Goal: Book appointment/travel/reservation

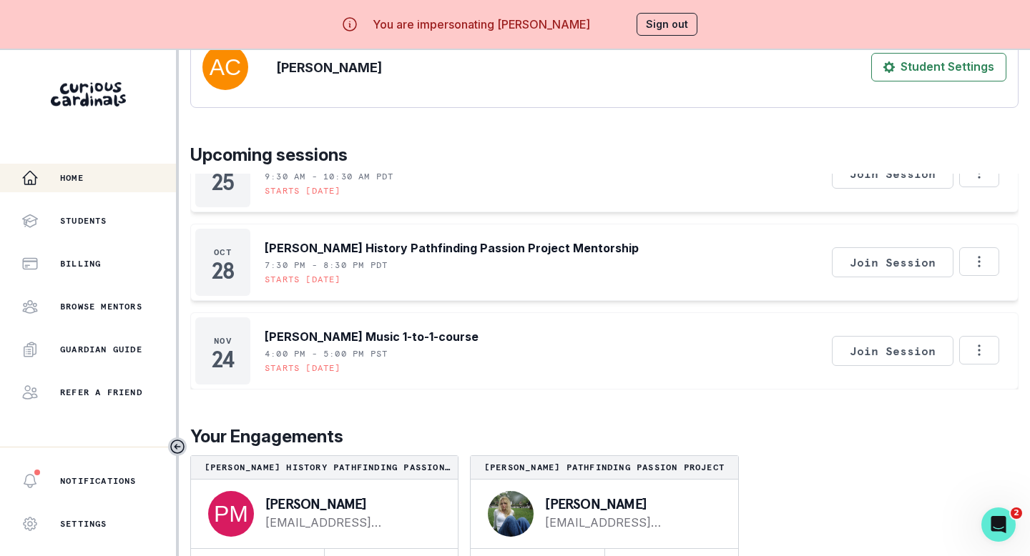
scroll to position [50, 0]
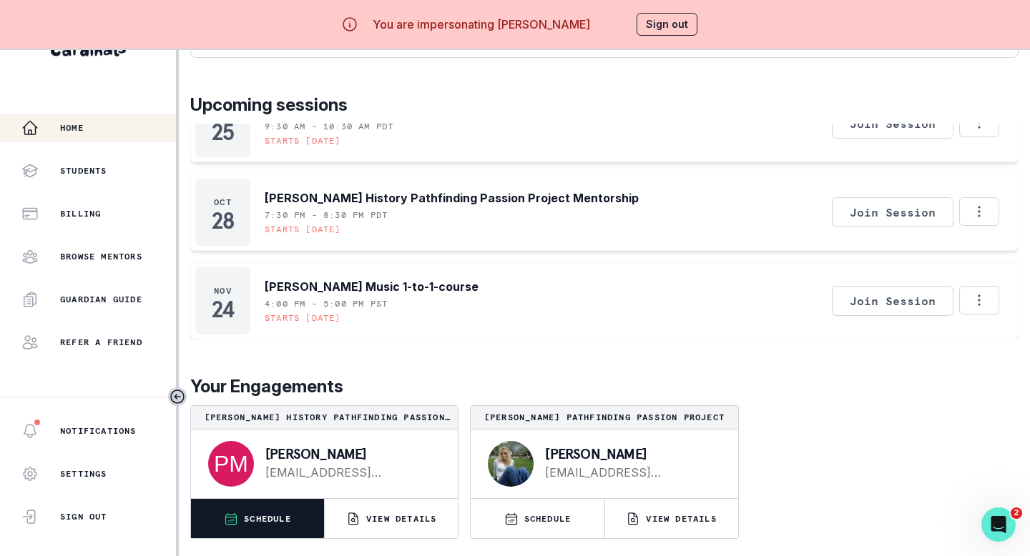
click at [255, 488] on p "SCHEDULE" at bounding box center [267, 518] width 47 height 11
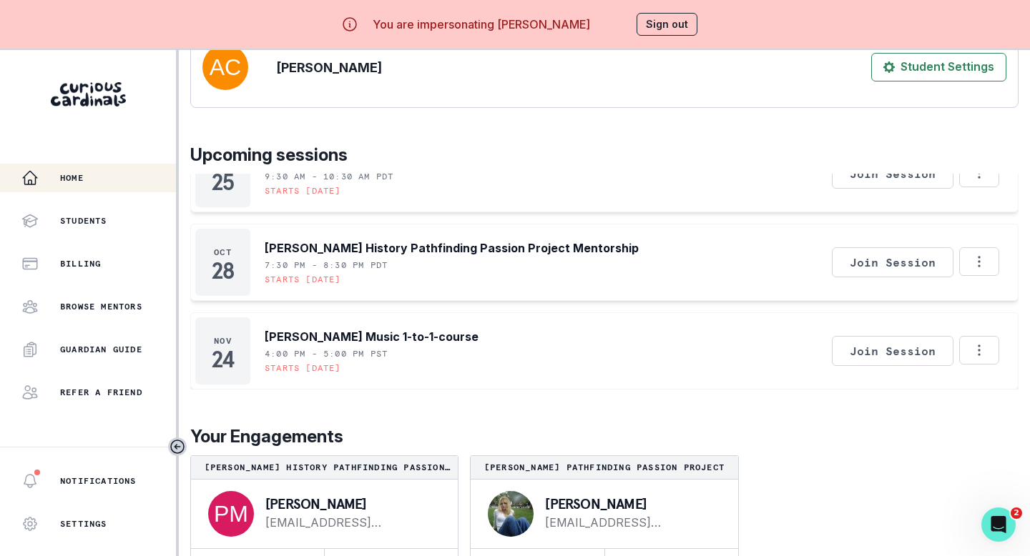
scroll to position [203, 0]
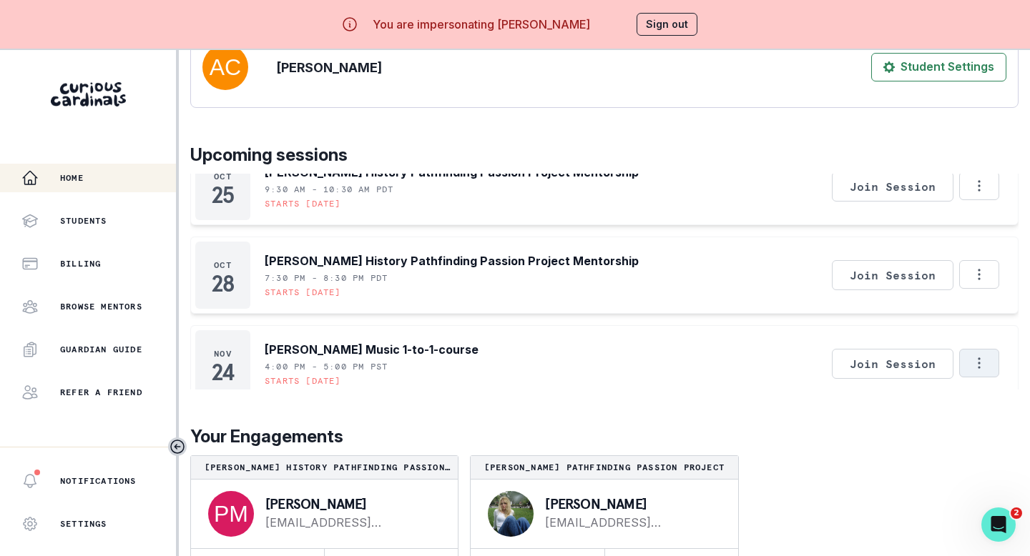
click at [817, 371] on icon "Options" at bounding box center [979, 363] width 16 height 16
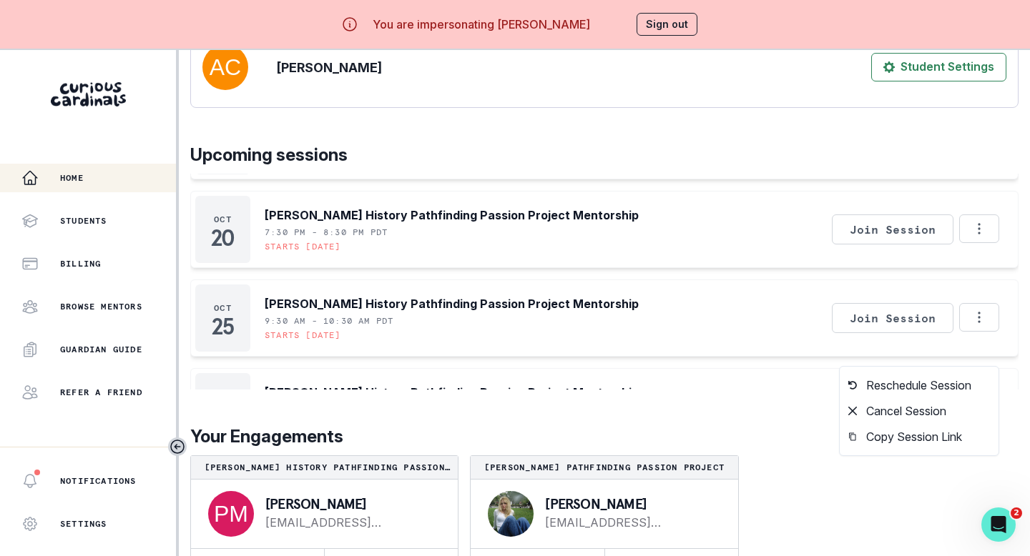
scroll to position [216, 0]
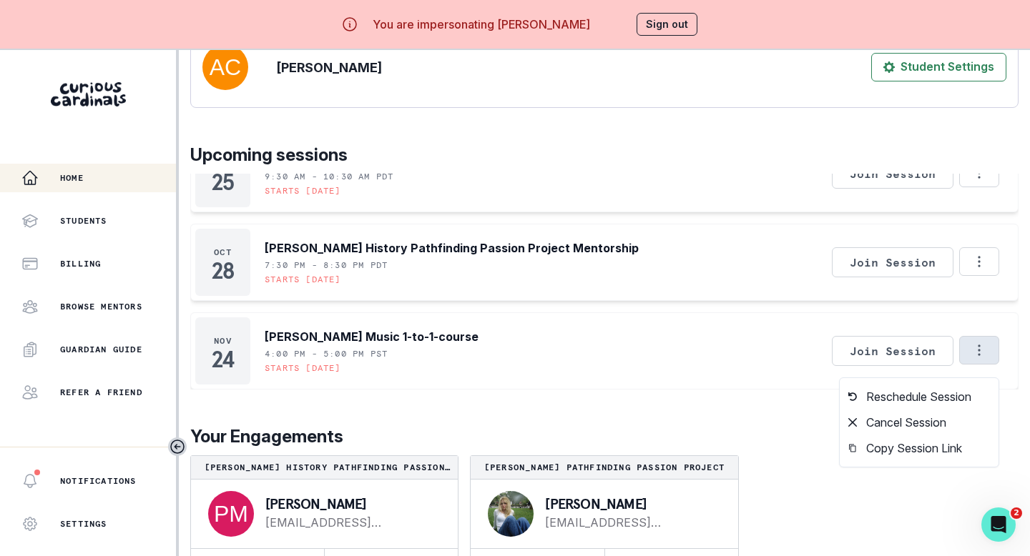
click at [679, 414] on div "afternoon , [PERSON_NAME] We're so excited you're here. Learn more about what y…" at bounding box center [604, 124] width 828 height 929
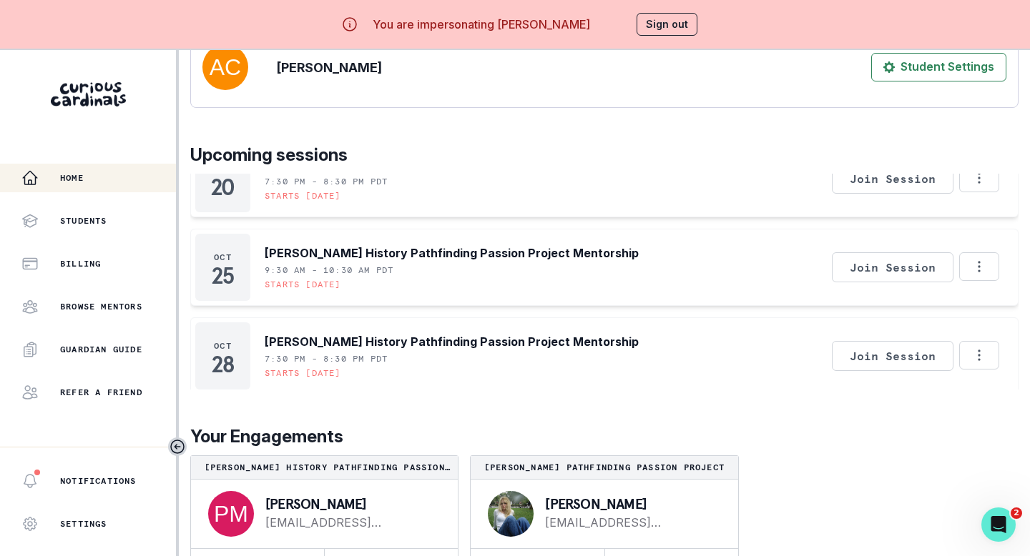
scroll to position [50, 0]
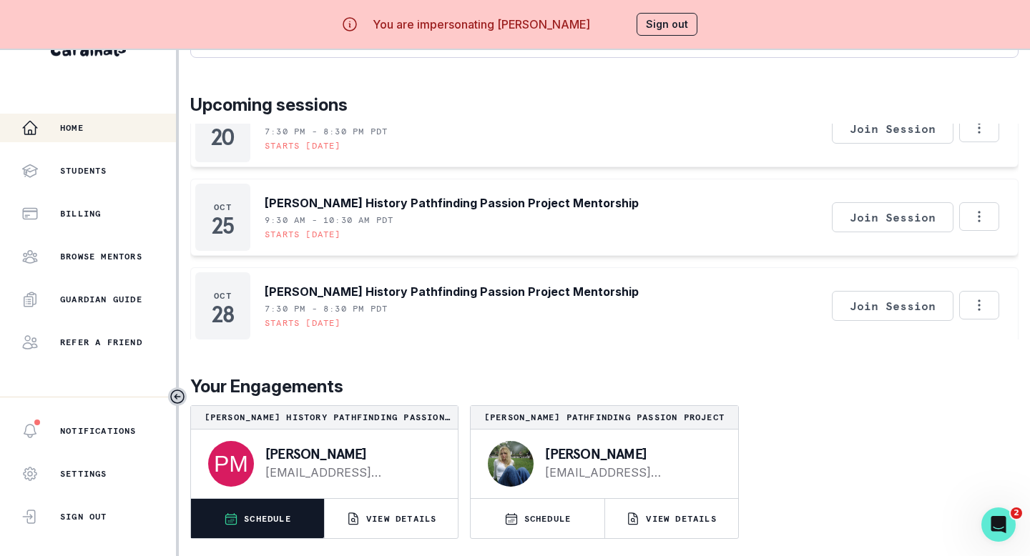
click at [267, 488] on button "SCHEDULE" at bounding box center [257, 518] width 133 height 39
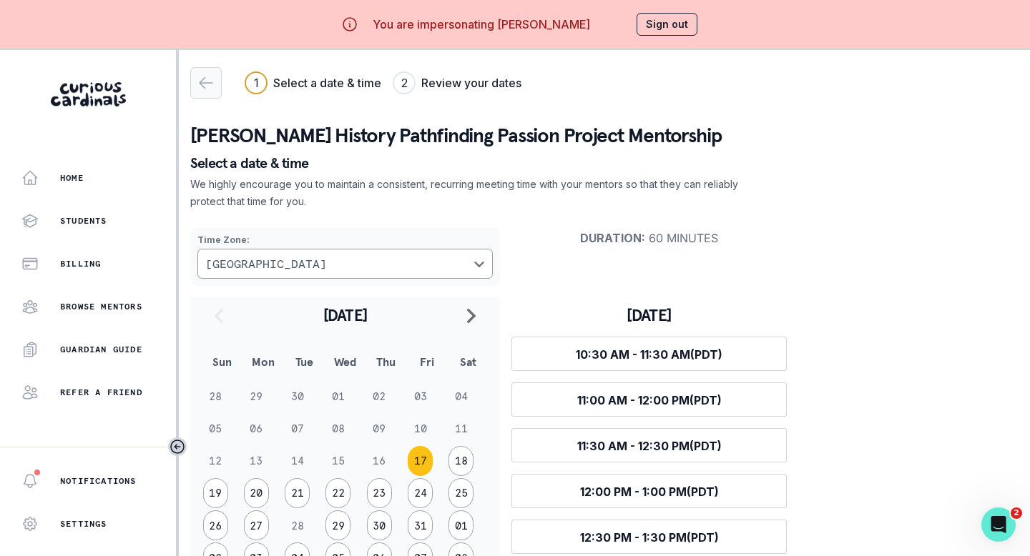
click at [215, 89] on div "button" at bounding box center [206, 82] width 30 height 17
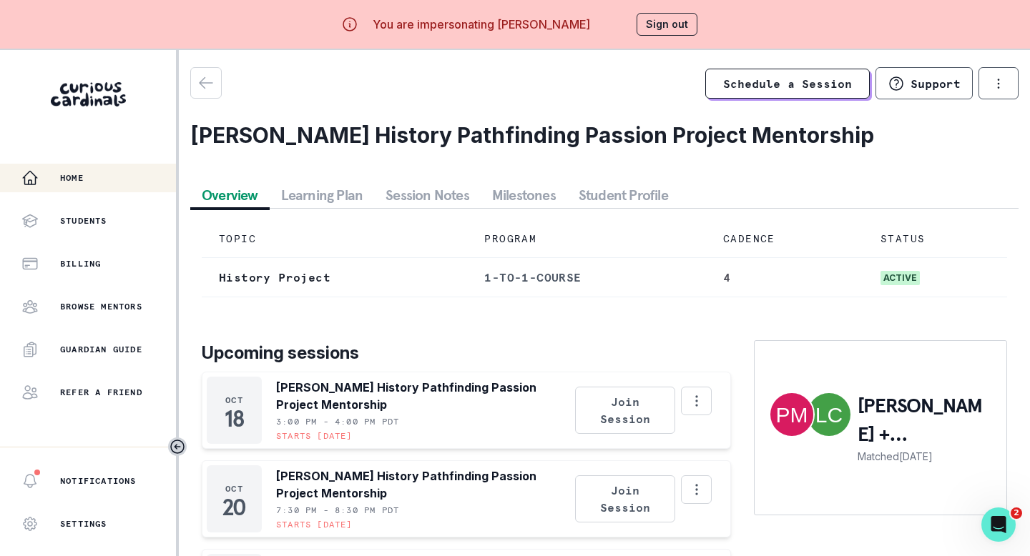
click at [99, 178] on div "Home" at bounding box center [98, 177] width 154 height 17
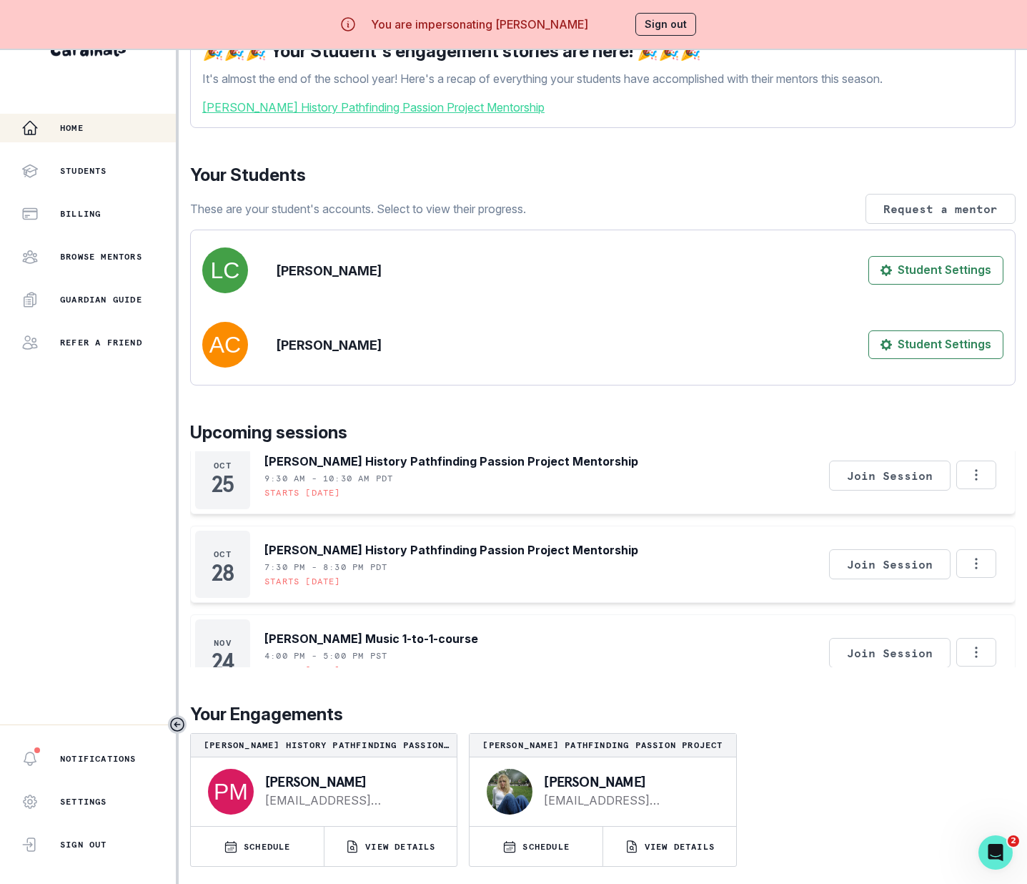
scroll to position [216, 0]
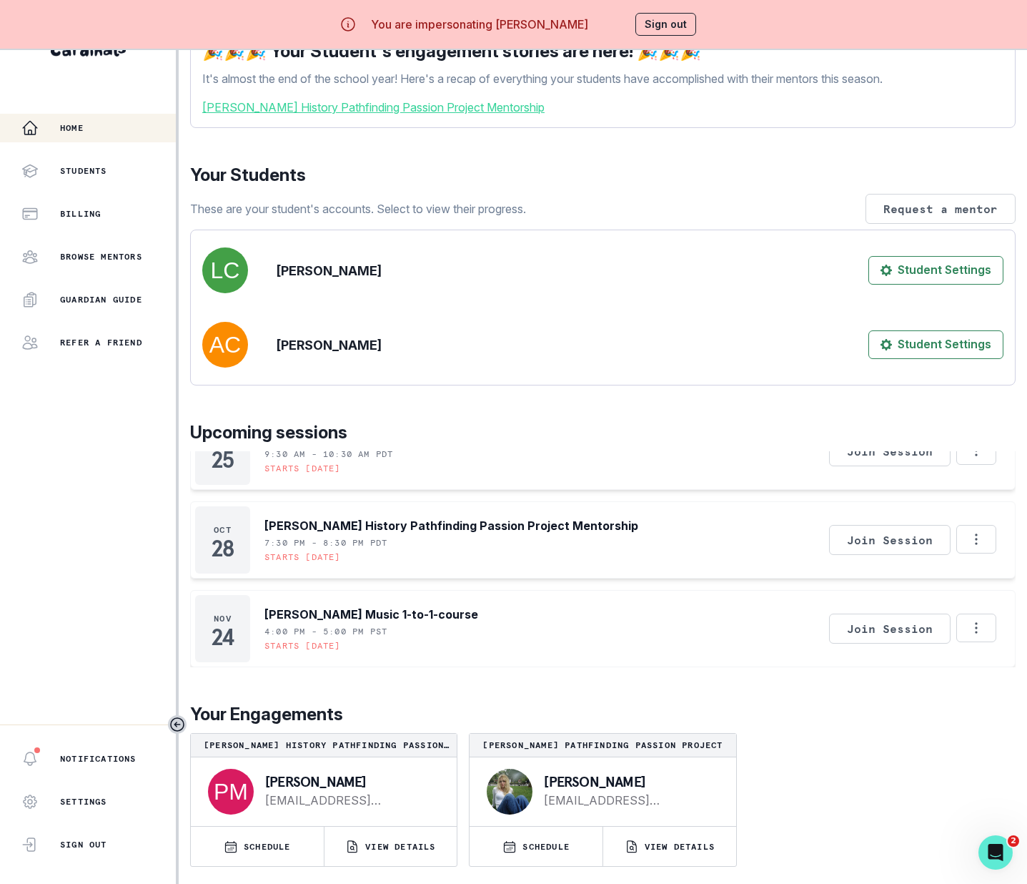
click at [660, 21] on button "Sign out" at bounding box center [666, 24] width 61 height 23
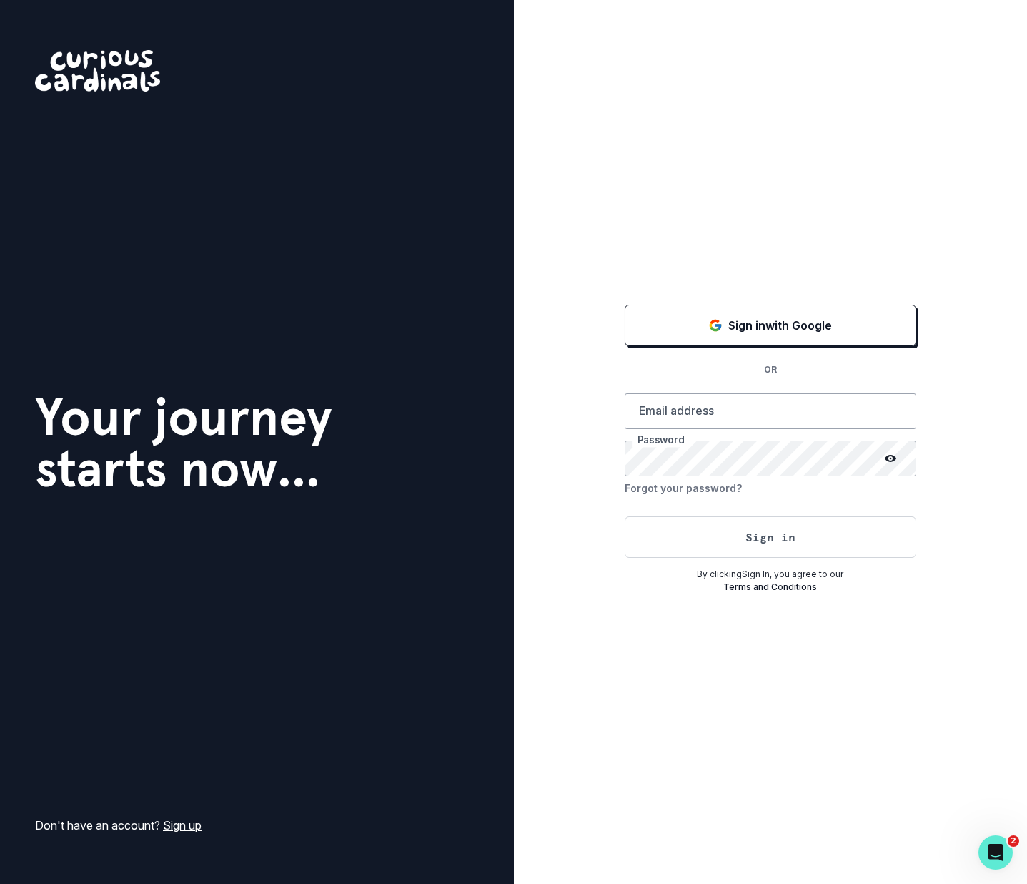
click at [714, 297] on div "Sign in with Google OR Email address Password Forgot your password? Sign in By …" at bounding box center [771, 442] width 514 height 884
click at [702, 332] on div "Sign in with Google" at bounding box center [771, 325] width 256 height 17
